Goal: Information Seeking & Learning: Learn about a topic

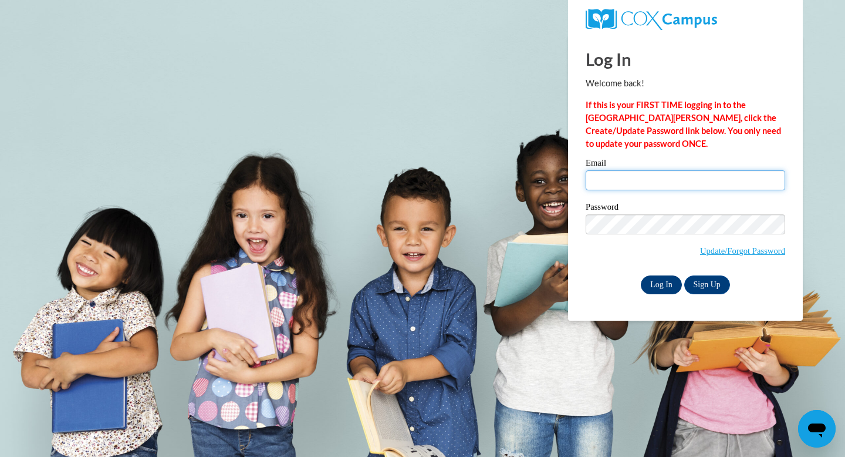
type input "[EMAIL_ADDRESS][DOMAIN_NAME]"
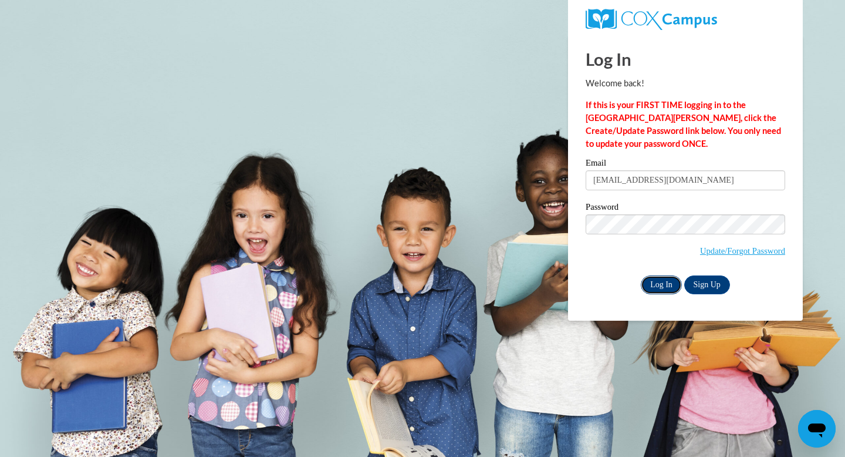
click at [670, 288] on input "Log In" at bounding box center [661, 284] width 41 height 19
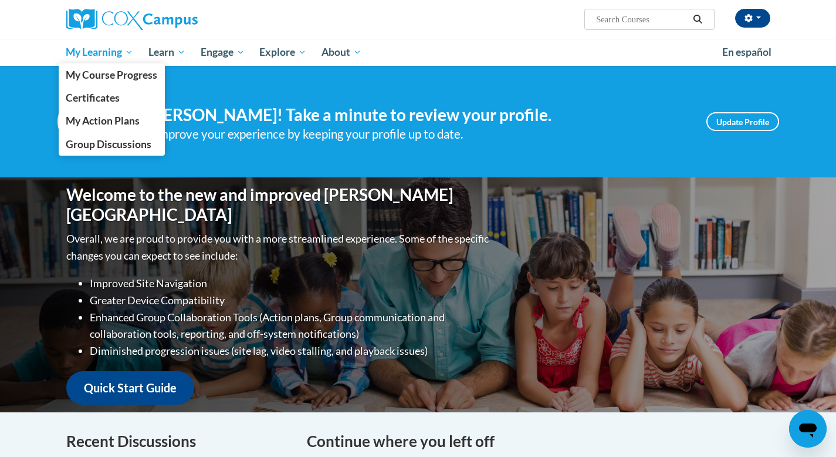
click at [87, 52] on span "My Learning" at bounding box center [99, 52] width 67 height 14
click at [92, 73] on span "My Course Progress" at bounding box center [112, 75] width 92 height 12
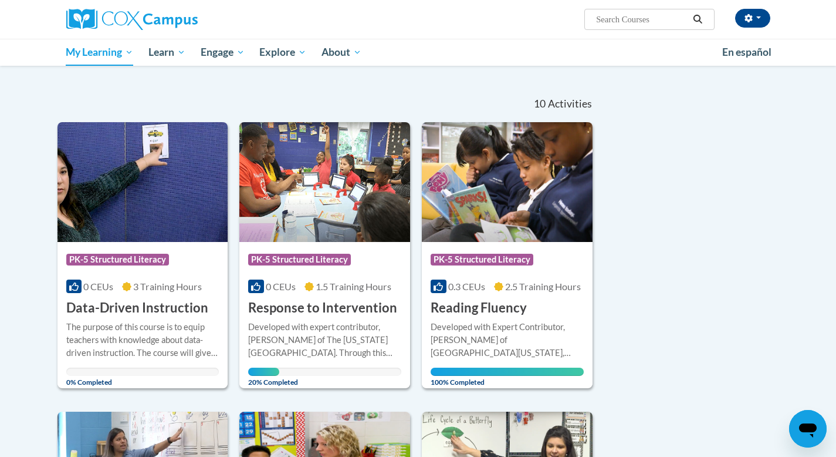
scroll to position [94, 0]
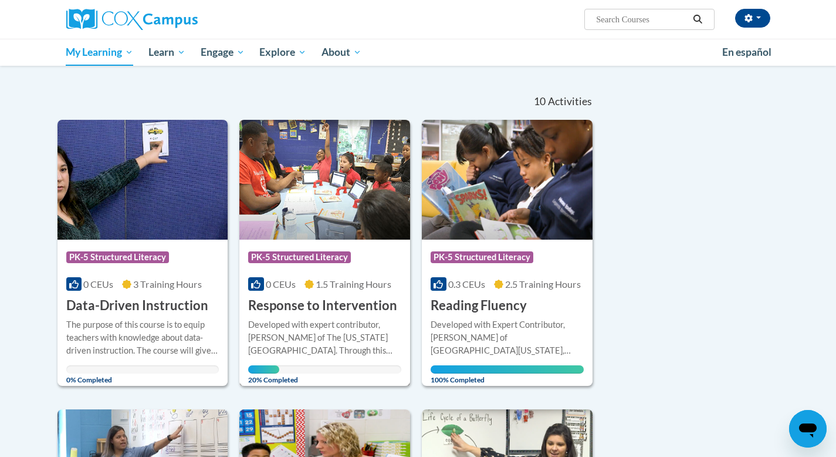
click at [298, 299] on h3 "Response to Intervention" at bounding box center [322, 305] width 149 height 18
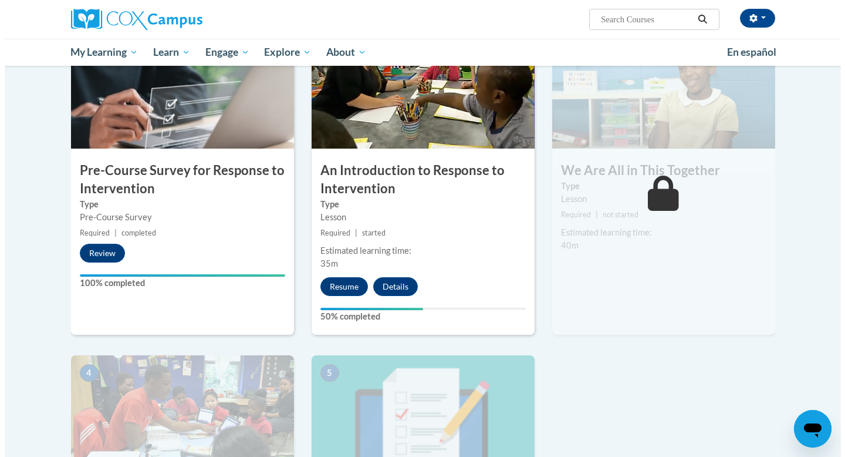
scroll to position [281, 0]
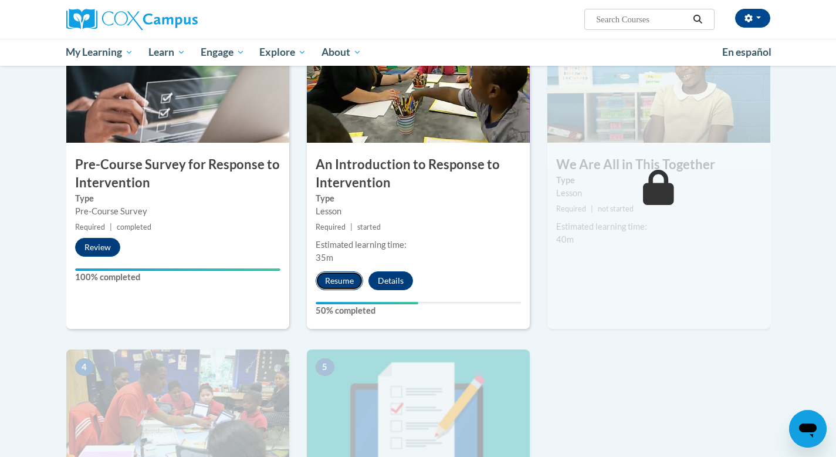
click at [316, 278] on button "Resume" at bounding box center [340, 280] width 48 height 19
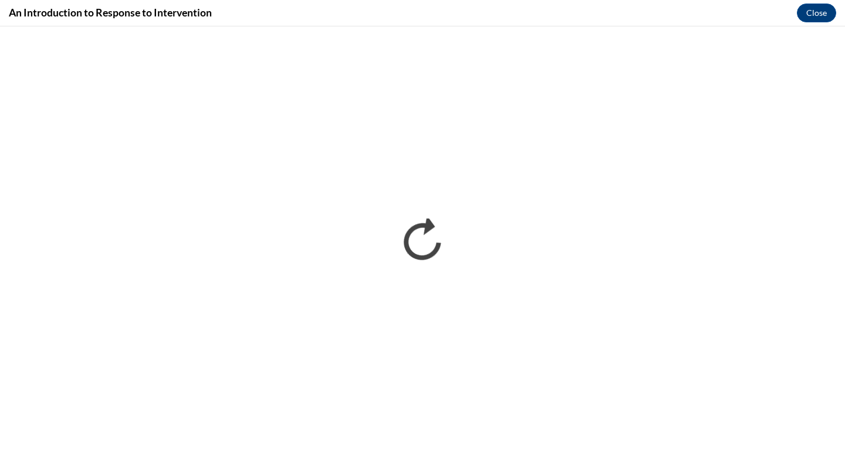
scroll to position [0, 0]
